Goal: Transaction & Acquisition: Purchase product/service

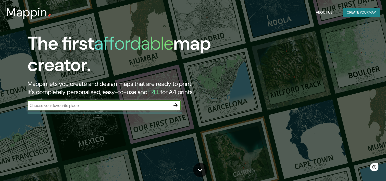
click at [146, 104] on input "text" at bounding box center [99, 105] width 143 height 6
type input "asdad"
click at [174, 106] on icon "button" at bounding box center [175, 105] width 6 height 6
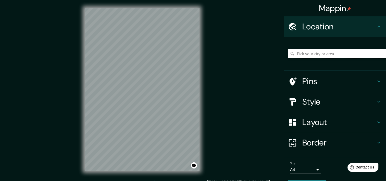
click at [301, 52] on input "Pick your city or area" at bounding box center [337, 53] width 98 height 9
drag, startPoint x: 328, startPoint y: 54, endPoint x: 391, endPoint y: 50, distance: 63.1
click at [386, 50] on html "Mappin Location [GEOGRAPHIC_DATA][PERSON_NAME], [GEOGRAPHIC_DATA], [GEOGRAPHIC_…" at bounding box center [193, 90] width 386 height 181
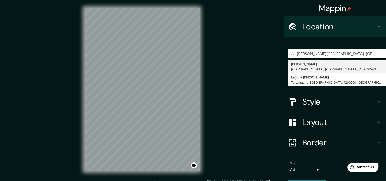
type input "[PERSON_NAME][GEOGRAPHIC_DATA], [GEOGRAPHIC_DATA], [GEOGRAPHIC_DATA]"
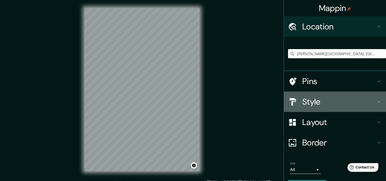
click at [308, 99] on h4 "Style" at bounding box center [338, 101] width 73 height 10
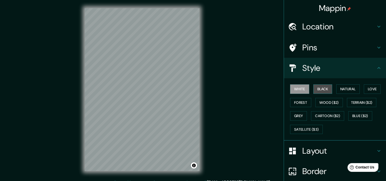
click at [316, 90] on button "Black" at bounding box center [322, 88] width 19 height 9
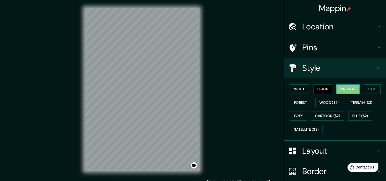
click at [347, 91] on button "Natural" at bounding box center [347, 88] width 23 height 9
click at [329, 103] on button "Wood ($2)" at bounding box center [329, 102] width 28 height 9
drag, startPoint x: 200, startPoint y: 92, endPoint x: 212, endPoint y: 69, distance: 25.2
click at [212, 69] on div "Mappin Location [GEOGRAPHIC_DATA][PERSON_NAME][GEOGRAPHIC_DATA], [GEOGRAPHIC_DA…" at bounding box center [193, 93] width 386 height 187
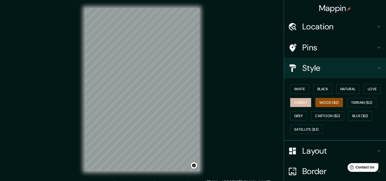
click at [301, 103] on button "Forest" at bounding box center [300, 102] width 21 height 9
click at [298, 114] on button "Grey" at bounding box center [298, 115] width 17 height 9
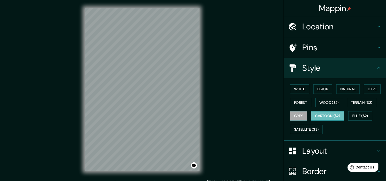
click at [324, 115] on button "Cartoon ($2)" at bounding box center [327, 115] width 33 height 9
click at [312, 127] on button "Satellite ($3)" at bounding box center [306, 128] width 33 height 9
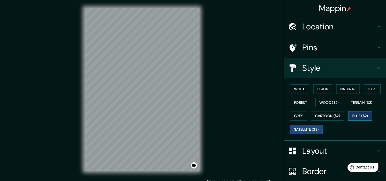
click at [361, 116] on button "Blue ($2)" at bounding box center [360, 115] width 24 height 9
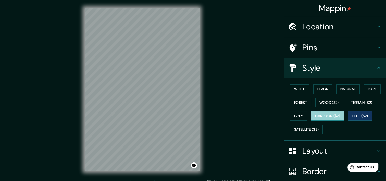
click at [335, 116] on button "Cartoon ($2)" at bounding box center [327, 115] width 33 height 9
click at [359, 117] on button "Blue ($2)" at bounding box center [360, 115] width 24 height 9
click at [350, 101] on button "Terrain ($2)" at bounding box center [362, 102] width 30 height 9
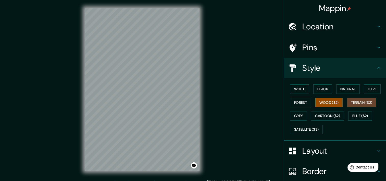
click at [333, 102] on button "Wood ($2)" at bounding box center [329, 102] width 28 height 9
click at [330, 91] on div "White Black Natural Love Forest Wood ($2) Terrain ($2) Grey Cartoon ($2) Blue (…" at bounding box center [337, 109] width 98 height 54
click at [322, 91] on button "Black" at bounding box center [322, 88] width 19 height 9
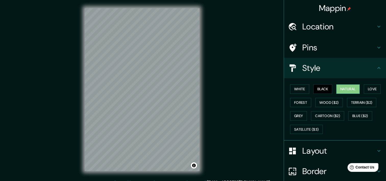
click at [345, 90] on button "Natural" at bounding box center [347, 88] width 23 height 9
click at [326, 90] on button "Black" at bounding box center [322, 88] width 19 height 9
click at [356, 90] on button "Natural" at bounding box center [347, 88] width 23 height 9
click at [322, 96] on div "White Black Natural Love Forest Wood ($2) Terrain ($2) Grey Cartoon ($2) Blue (…" at bounding box center [337, 109] width 98 height 54
click at [321, 89] on button "Black" at bounding box center [322, 88] width 19 height 9
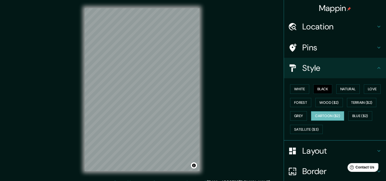
click at [317, 116] on button "Cartoon ($2)" at bounding box center [327, 115] width 33 height 9
click at [295, 116] on button "Grey" at bounding box center [298, 115] width 17 height 9
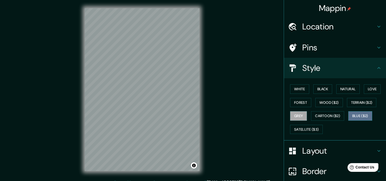
click at [361, 116] on button "Blue ($2)" at bounding box center [360, 115] width 24 height 9
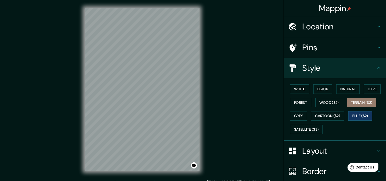
click at [359, 102] on button "Terrain ($2)" at bounding box center [362, 102] width 30 height 9
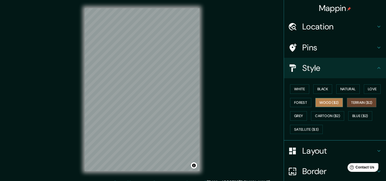
click at [338, 105] on button "Wood ($2)" at bounding box center [329, 102] width 28 height 9
click at [369, 105] on button "Terrain ($2)" at bounding box center [362, 102] width 30 height 9
click at [375, 89] on button "Love" at bounding box center [372, 88] width 17 height 9
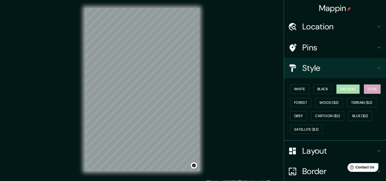
click at [354, 89] on button "Natural" at bounding box center [347, 88] width 23 height 9
click at [328, 90] on button "Black" at bounding box center [322, 88] width 19 height 9
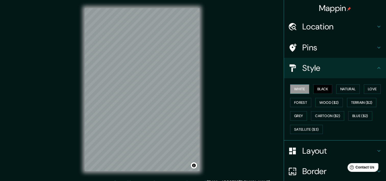
click at [305, 87] on button "White" at bounding box center [299, 88] width 19 height 9
click at [326, 87] on button "Black" at bounding box center [322, 88] width 19 height 9
click at [330, 107] on div "White Black Natural Love Forest Wood ($2) Terrain ($2) Grey Cartoon ($2) Blue (…" at bounding box center [337, 109] width 98 height 54
click at [329, 103] on button "Wood ($2)" at bounding box center [329, 102] width 28 height 9
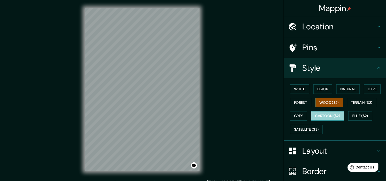
click at [332, 114] on button "Cartoon ($2)" at bounding box center [327, 115] width 33 height 9
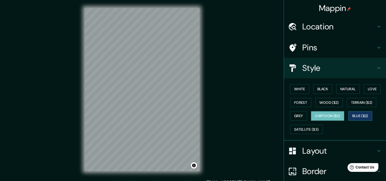
click at [353, 116] on button "Blue ($2)" at bounding box center [360, 115] width 24 height 9
click at [326, 115] on button "Cartoon ($2)" at bounding box center [327, 115] width 33 height 9
click at [295, 116] on button "Grey" at bounding box center [298, 115] width 17 height 9
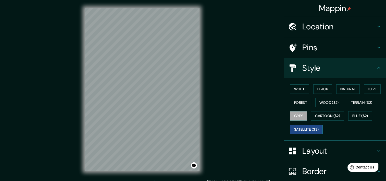
click at [299, 128] on button "Satellite ($3)" at bounding box center [306, 128] width 33 height 9
